Goal: Information Seeking & Learning: Find contact information

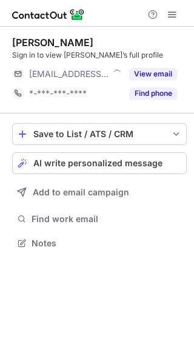
scroll to position [235, 194]
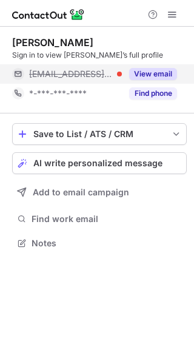
click at [155, 70] on button "View email" at bounding box center [153, 74] width 48 height 12
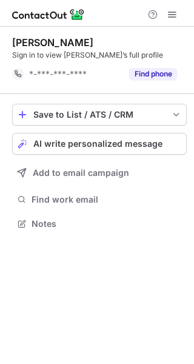
scroll to position [215, 194]
drag, startPoint x: 24, startPoint y: 72, endPoint x: 161, endPoint y: 66, distance: 137.7
